Goal: Navigation & Orientation: Find specific page/section

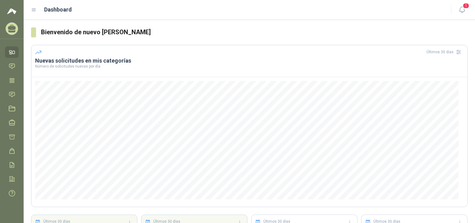
scroll to position [57, 0]
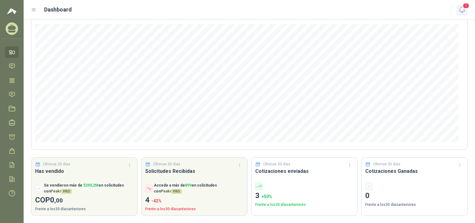
click at [460, 6] on icon "button" at bounding box center [463, 10] width 8 height 8
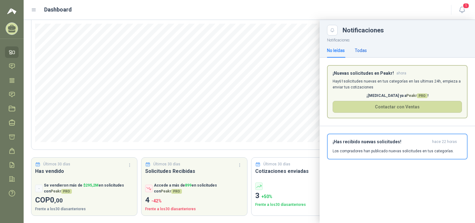
click at [360, 49] on div "Todas" at bounding box center [361, 50] width 12 height 7
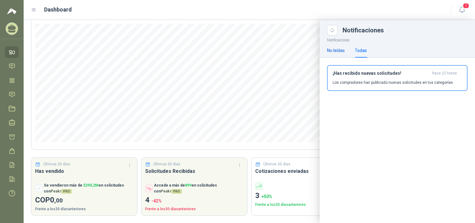
click at [340, 49] on div "No leídas" at bounding box center [336, 50] width 18 height 7
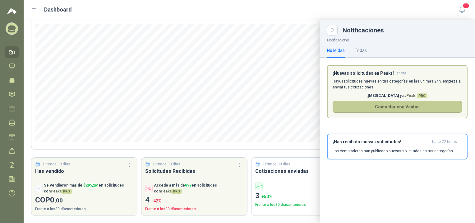
click at [401, 102] on button "Contactar con Ventas" at bounding box center [397, 107] width 129 height 12
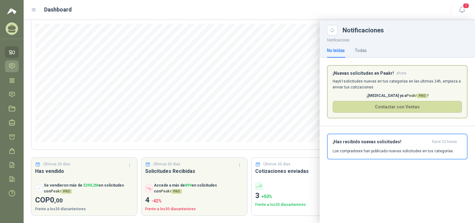
click at [7, 63] on link "Chat" at bounding box center [12, 66] width 14 height 12
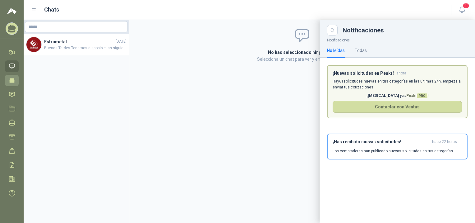
click at [12, 80] on icon at bounding box center [12, 80] width 7 height 7
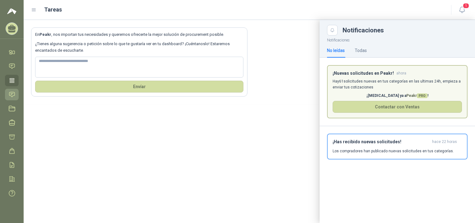
click at [12, 93] on icon at bounding box center [12, 94] width 7 height 7
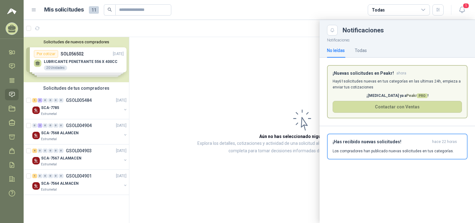
click at [70, 111] on div at bounding box center [250, 121] width 452 height 203
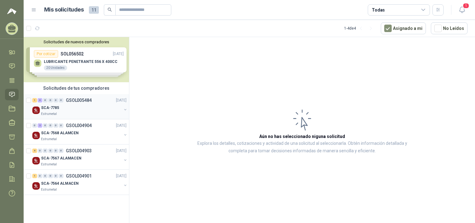
click at [65, 114] on div "Estrumetal" at bounding box center [81, 113] width 81 height 5
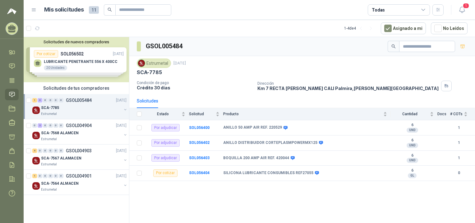
drag, startPoint x: 65, startPoint y: 114, endPoint x: 318, endPoint y: 200, distance: 267.1
click at [318, 200] on div "GSOL005484 Estrumetal [DATE] SCA-7785 Condición de pago Crédito 30 días Direcci…" at bounding box center [302, 131] width 346 height 188
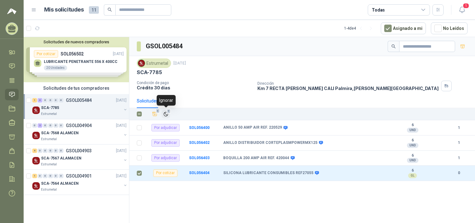
click at [168, 113] on icon "Ignorar" at bounding box center [165, 113] width 5 height 5
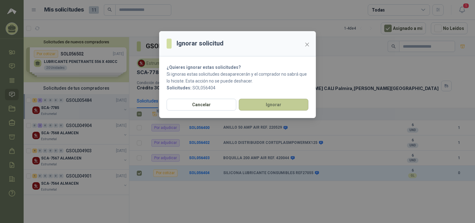
click at [284, 108] on button "Ignorar" at bounding box center [274, 105] width 70 height 12
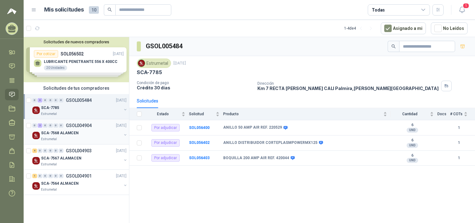
click at [66, 131] on p "SCA-7568 ALAMCEN" at bounding box center [60, 133] width 38 height 6
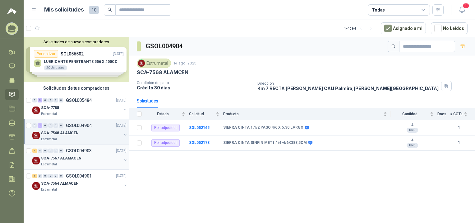
click at [68, 160] on p "SCA-7567 ALAMACEN" at bounding box center [61, 158] width 40 height 6
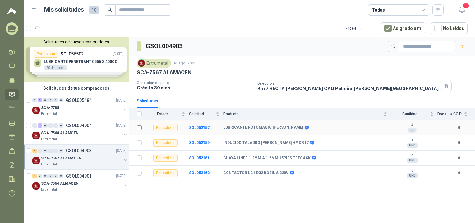
drag, startPoint x: 142, startPoint y: 128, endPoint x: 142, endPoint y: 132, distance: 4.0
click at [142, 128] on td at bounding box center [137, 127] width 16 height 15
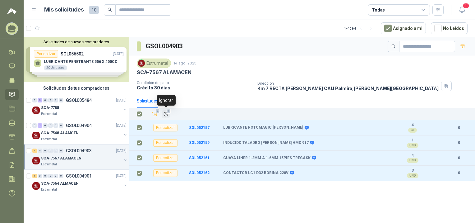
click at [168, 114] on icon "Ignorar" at bounding box center [165, 113] width 5 height 5
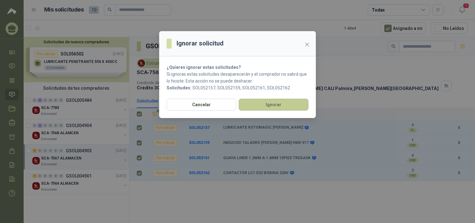
click at [266, 105] on button "Ignorar" at bounding box center [274, 105] width 70 height 12
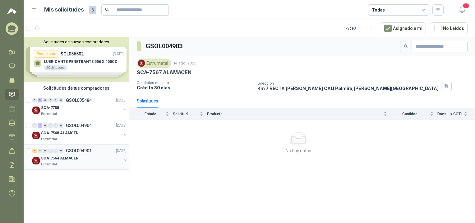
click at [67, 155] on p "SCA-7564 ALMACEN" at bounding box center [60, 158] width 38 height 6
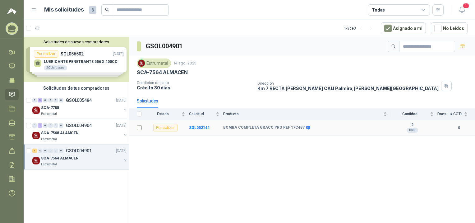
click at [139, 130] on label at bounding box center [139, 127] width 5 height 7
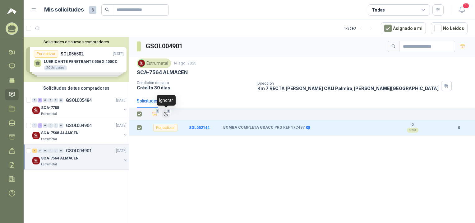
click at [165, 111] on icon "Ignorar" at bounding box center [165, 113] width 5 height 5
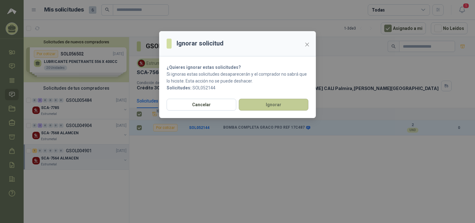
click at [269, 102] on button "Ignorar" at bounding box center [274, 105] width 70 height 12
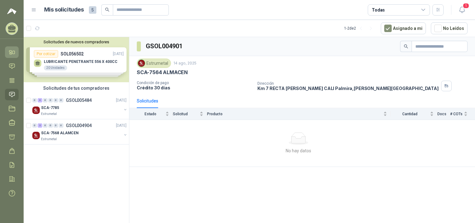
click at [16, 51] on link "Inicio" at bounding box center [12, 52] width 14 height 12
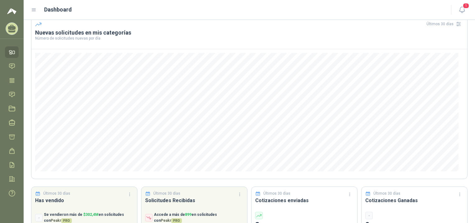
scroll to position [57, 0]
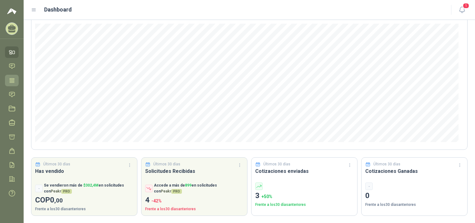
click at [12, 78] on icon at bounding box center [12, 80] width 5 height 4
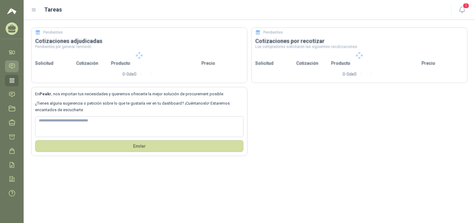
click at [12, 63] on icon at bounding box center [12, 66] width 7 height 7
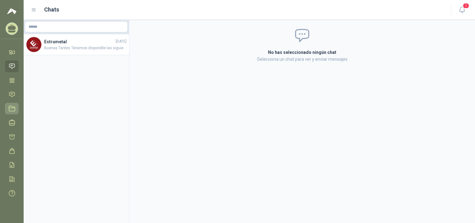
click at [11, 111] on icon at bounding box center [12, 108] width 6 height 5
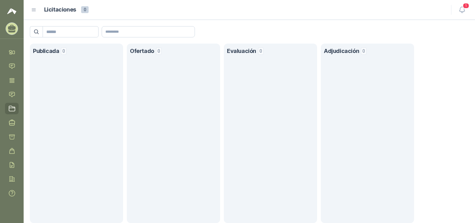
click at [7, 87] on ul "Inicio Chat Tareas Solicitudes Licitaciones Negociaciones Cotizar Órdenes de Co…" at bounding box center [12, 123] width 24 height 155
click at [7, 93] on link "Solicitudes" at bounding box center [12, 95] width 14 height 12
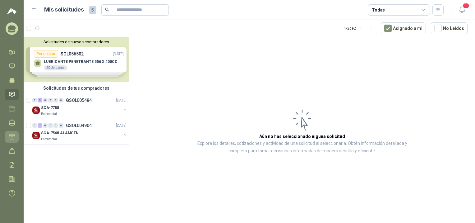
click at [14, 135] on icon at bounding box center [11, 136] width 5 height 5
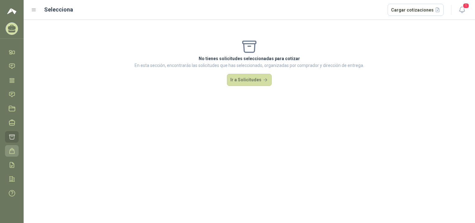
click at [16, 148] on link "Órdenes de Compra" at bounding box center [12, 151] width 14 height 12
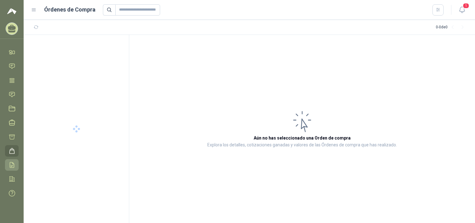
click at [16, 163] on link "Remisiones" at bounding box center [12, 165] width 14 height 12
